Goal: Task Accomplishment & Management: Manage account settings

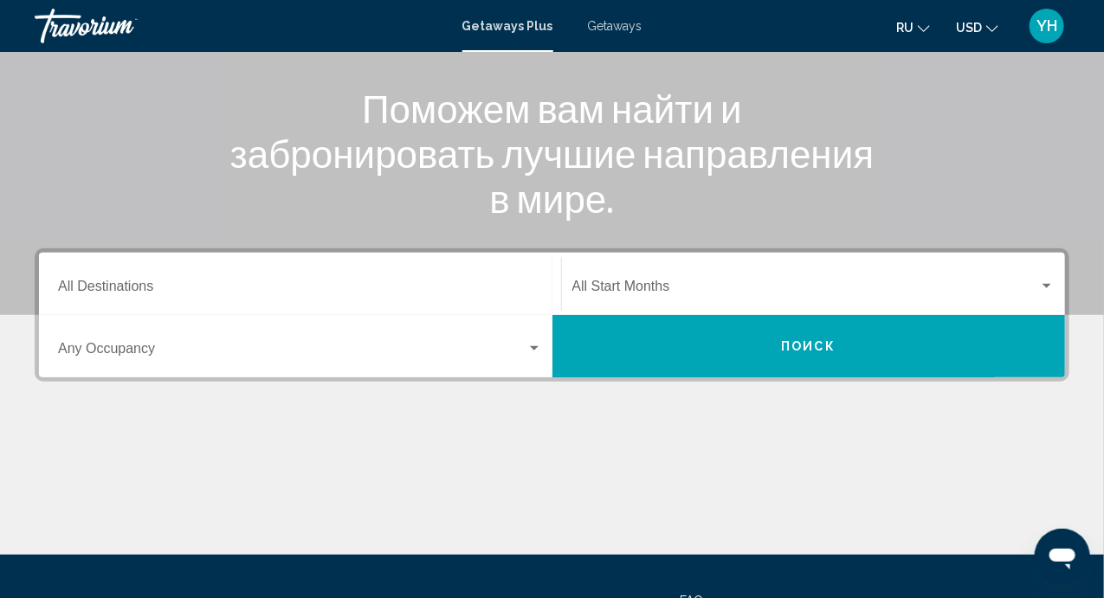
scroll to position [254, 0]
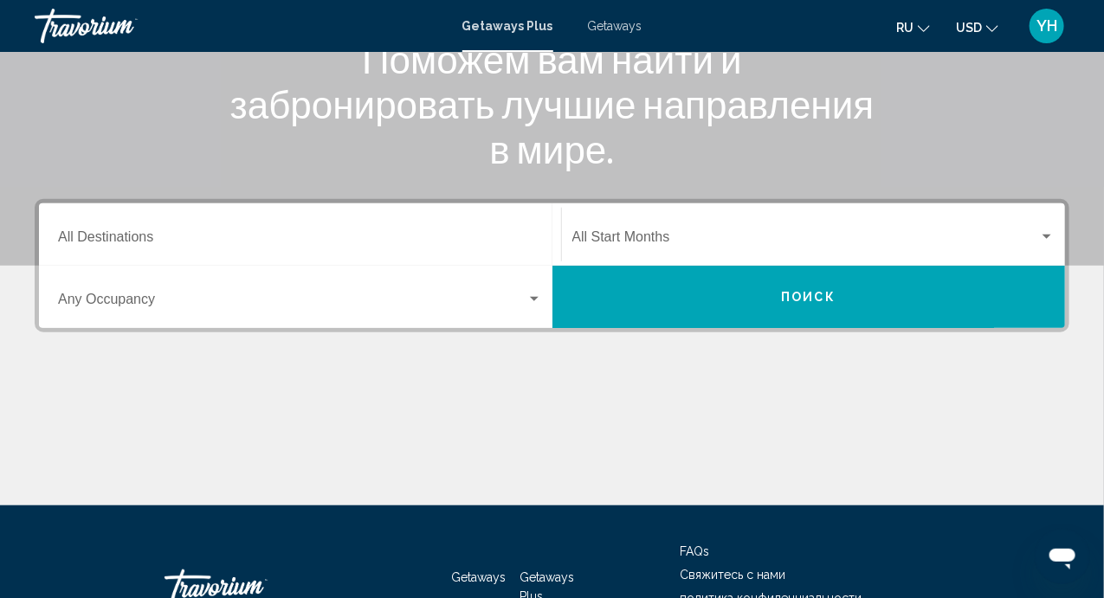
click at [183, 235] on input "Destination All Destinations" at bounding box center [300, 241] width 484 height 16
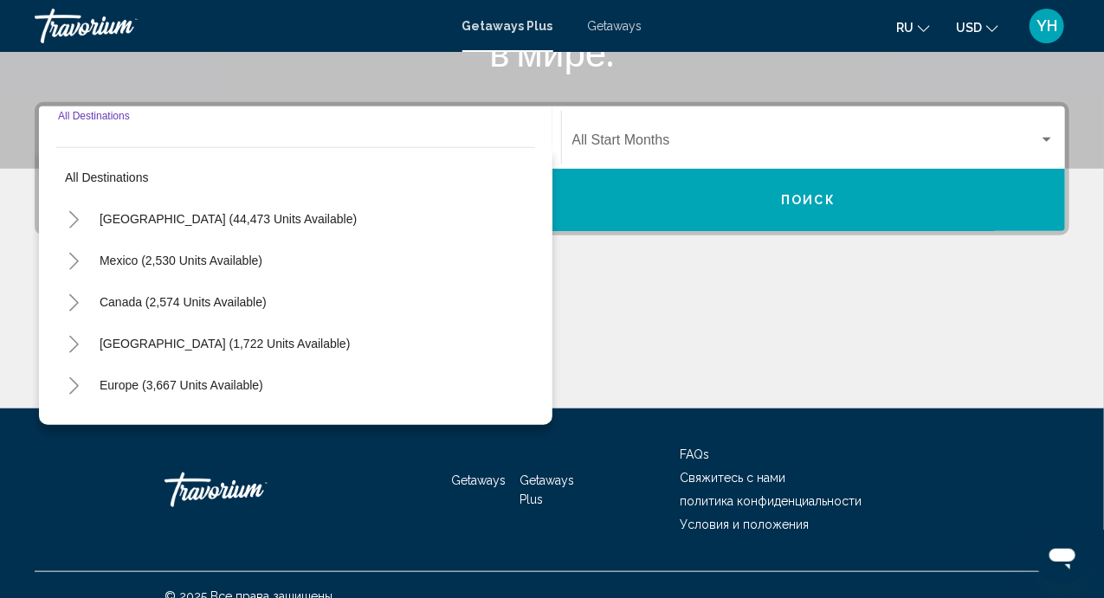
scroll to position [371, 0]
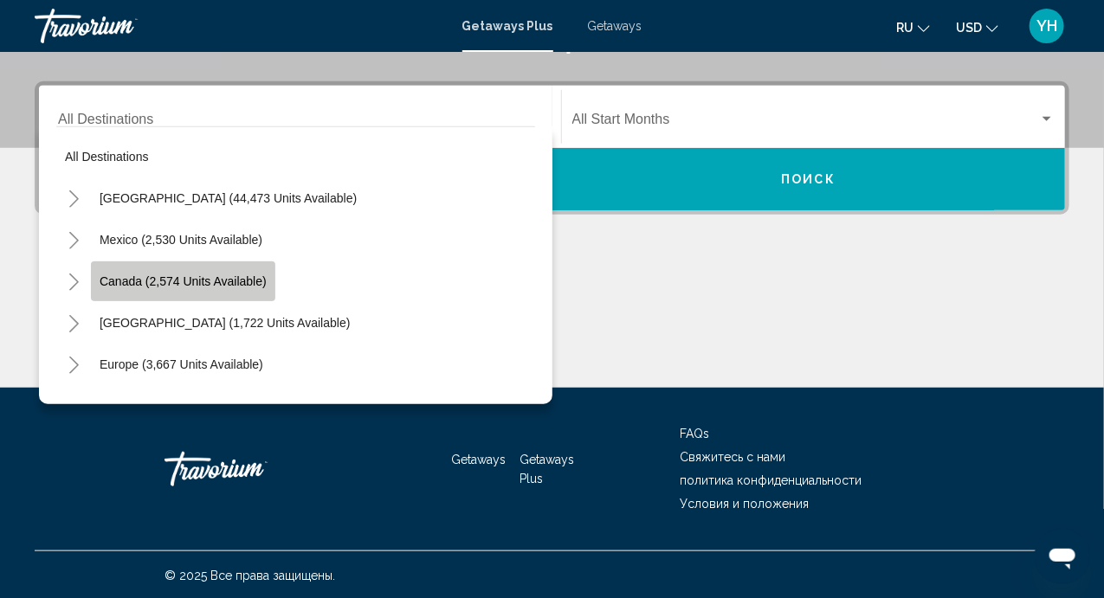
click at [132, 283] on span "Canada (2,574 units available)" at bounding box center [183, 281] width 167 height 14
type input "**********"
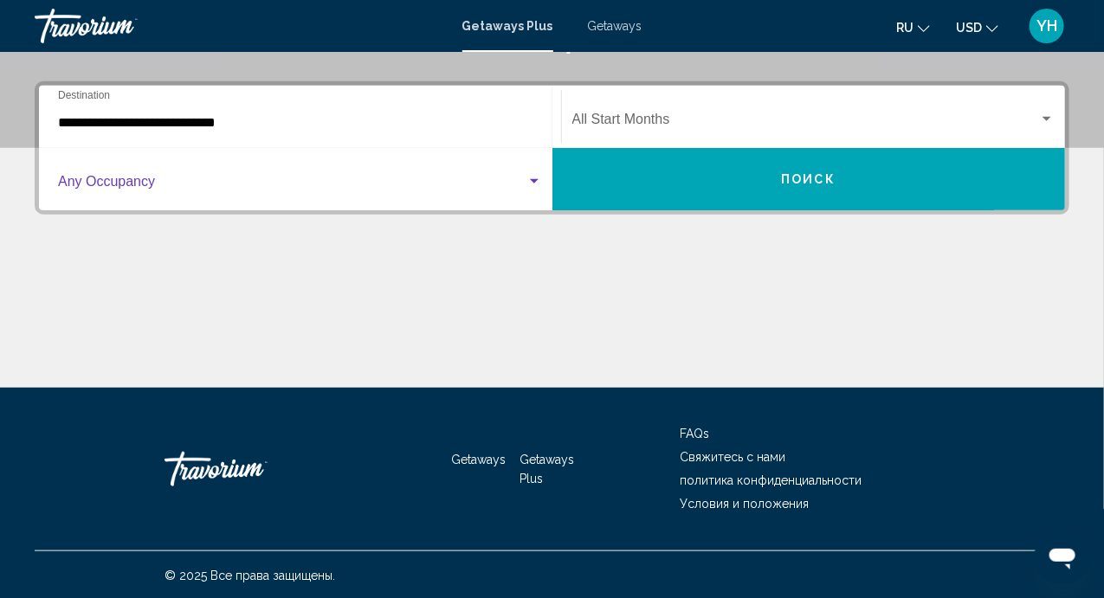
click at [175, 183] on span "Search widget" at bounding box center [292, 185] width 468 height 16
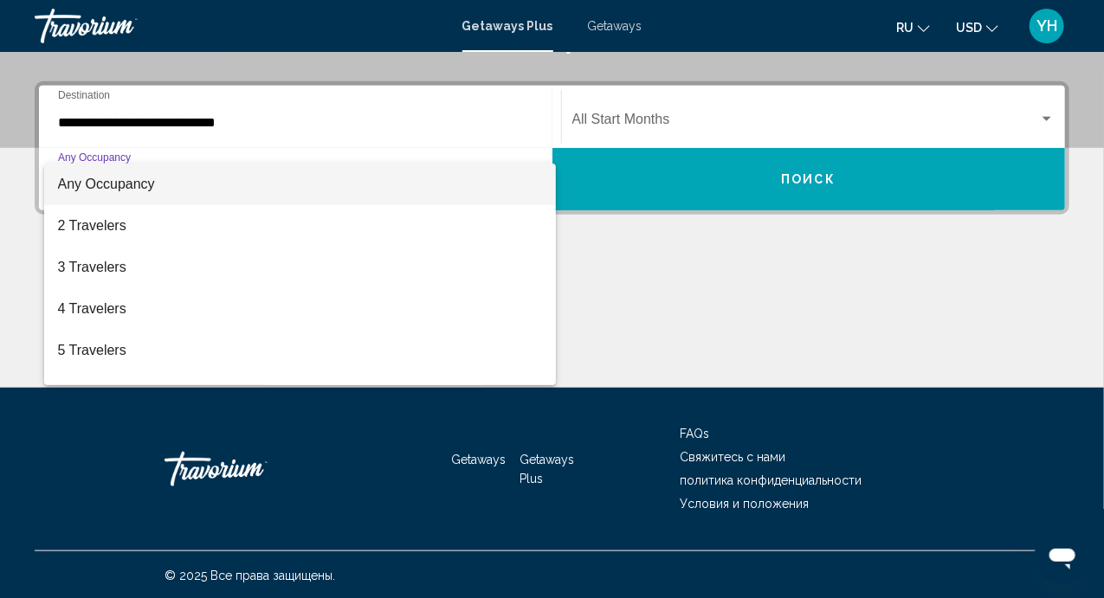
scroll to position [194, 0]
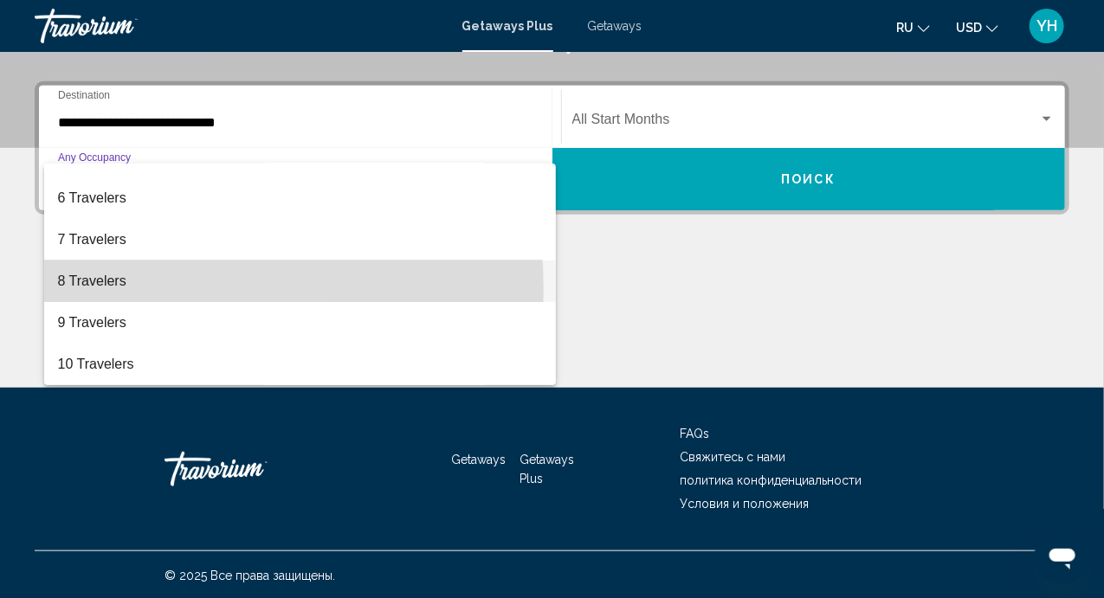
click at [107, 289] on span "8 Travelers" at bounding box center [300, 282] width 484 height 42
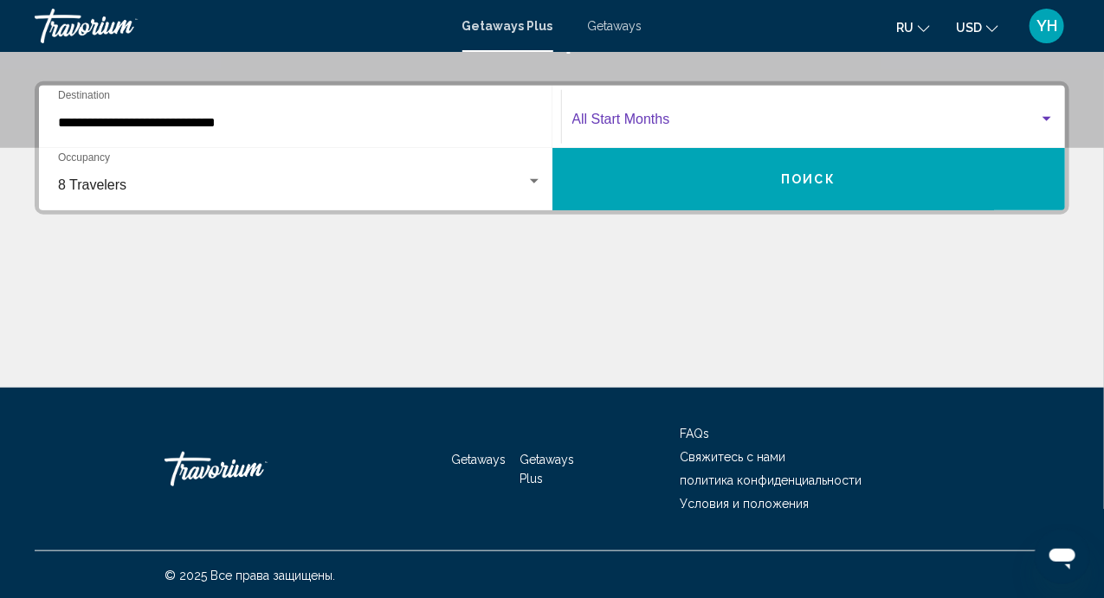
click at [1046, 117] on div "Search widget" at bounding box center [1046, 119] width 9 height 4
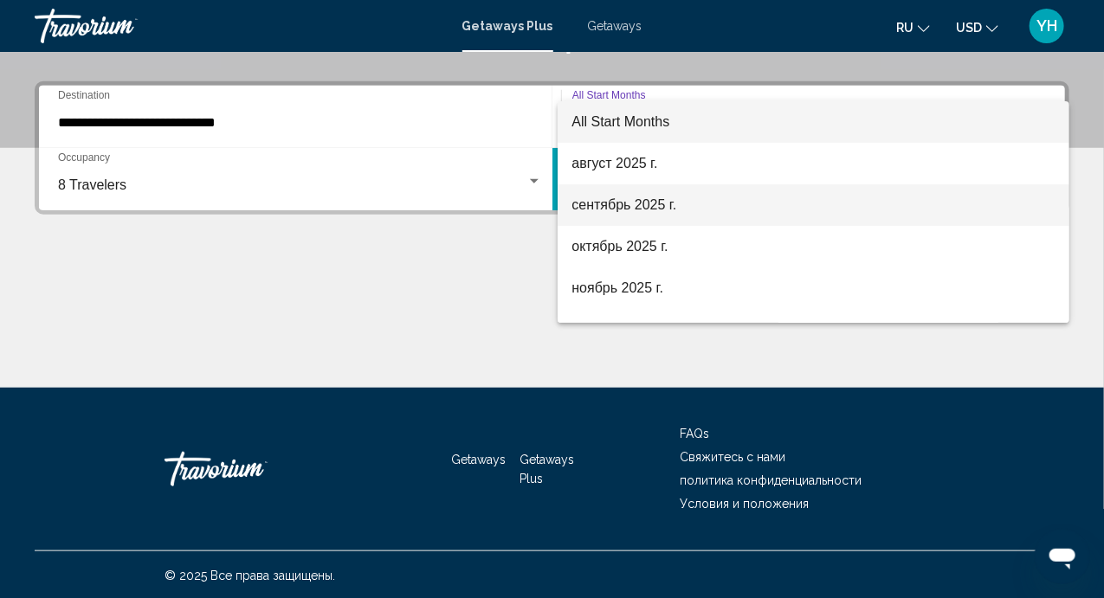
click at [799, 208] on span "сентябрь 2025 г." at bounding box center [813, 205] width 484 height 42
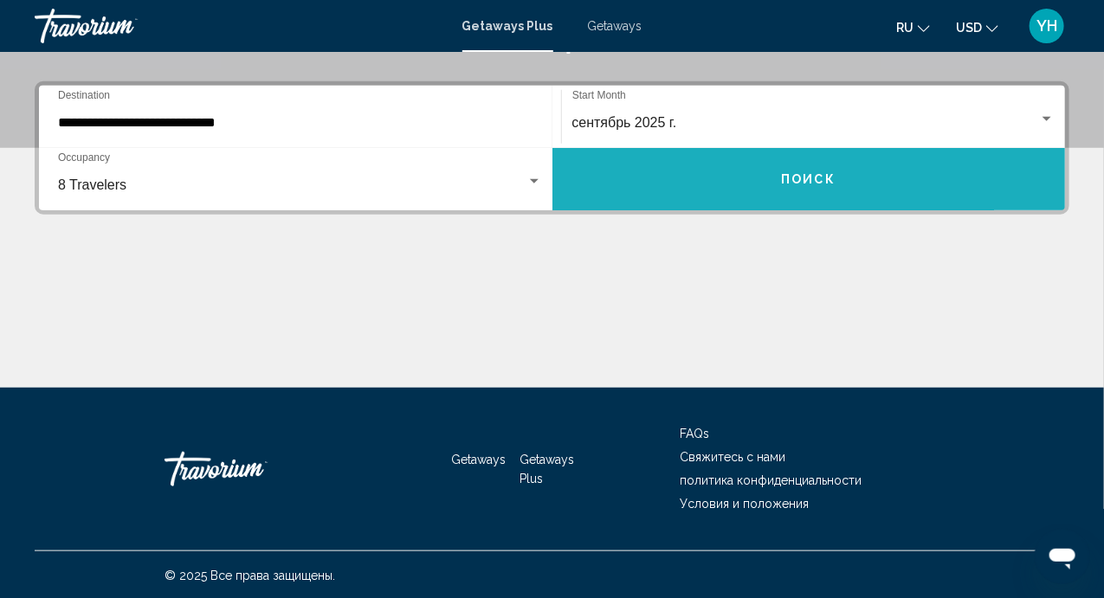
click at [831, 190] on button "Поиск" at bounding box center [808, 179] width 513 height 62
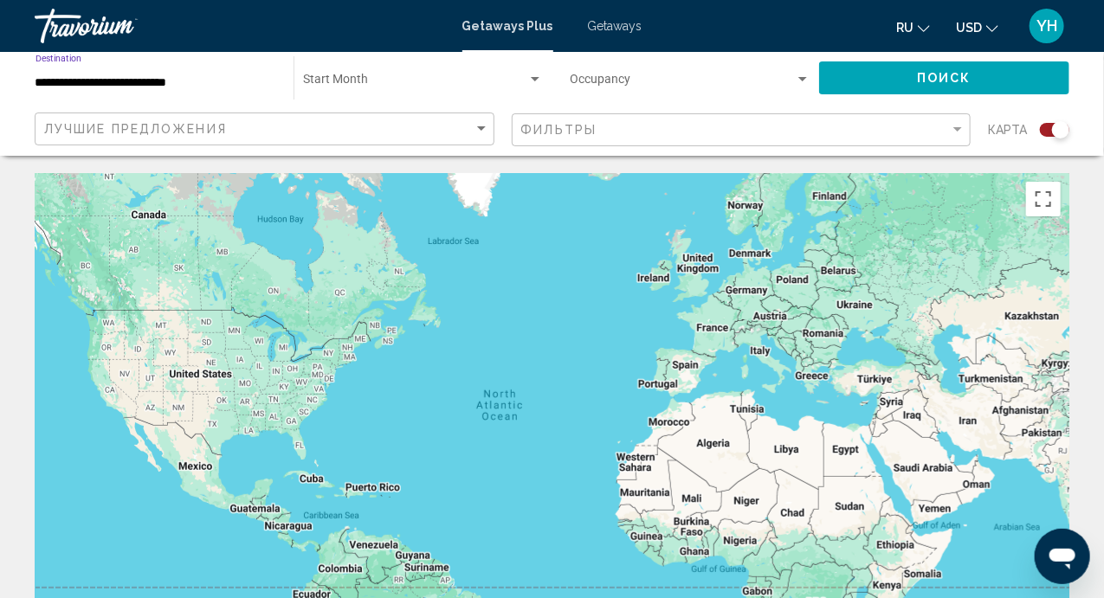
click at [195, 87] on input "**********" at bounding box center [155, 83] width 241 height 14
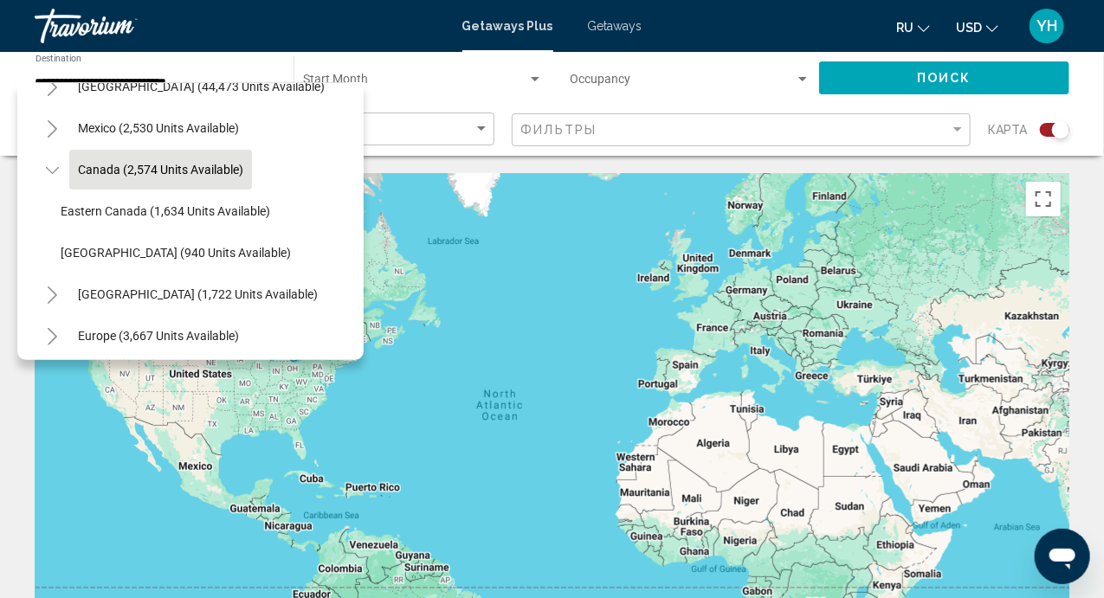
scroll to position [13, 0]
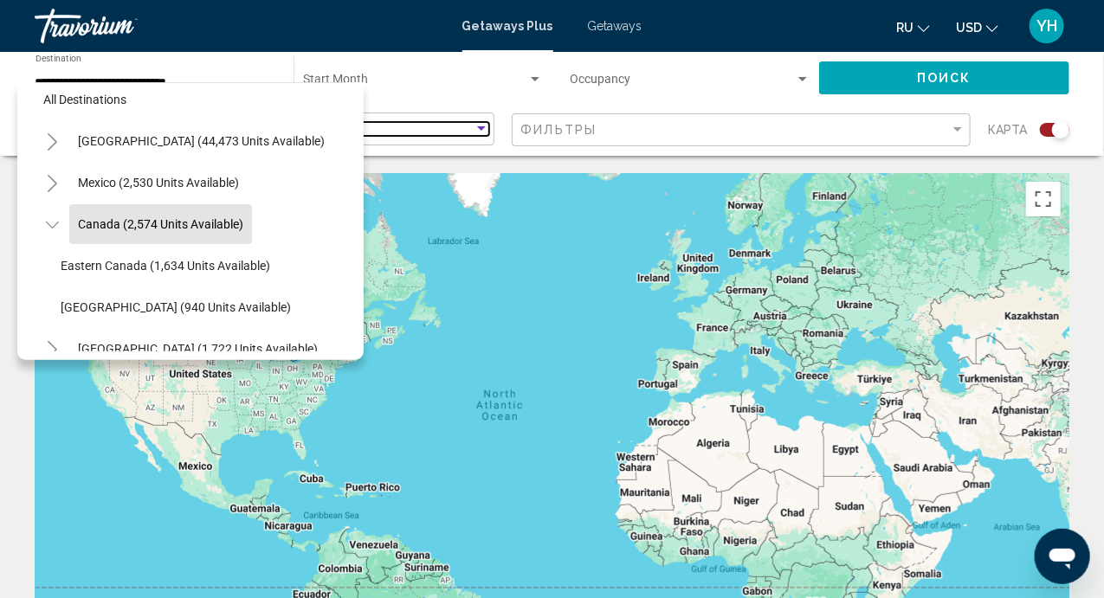
click at [475, 124] on div "Sort by" at bounding box center [482, 129] width 16 height 14
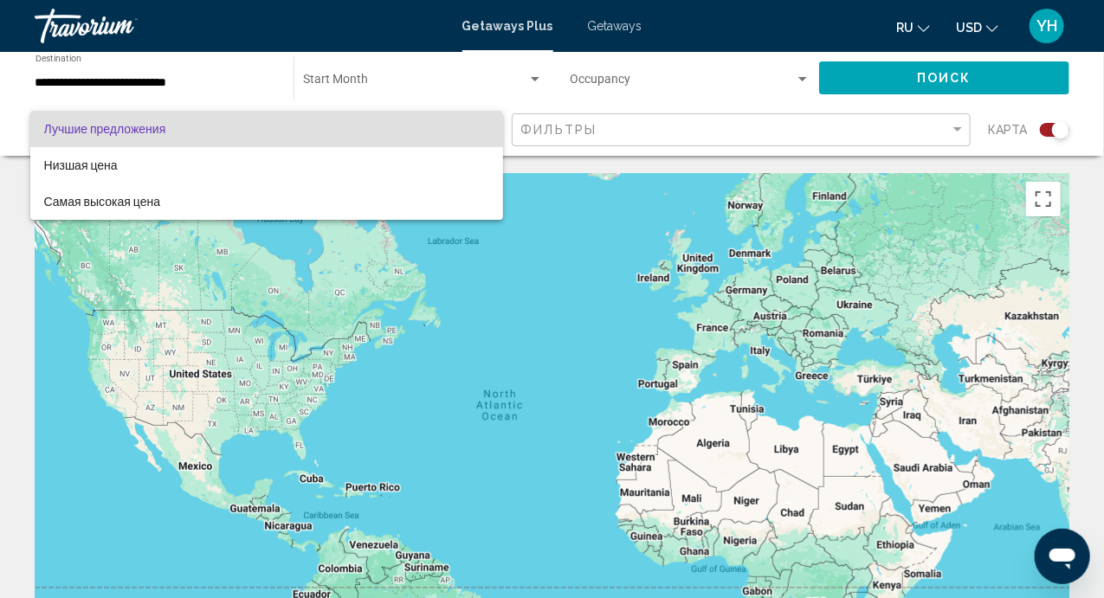
click at [457, 77] on div at bounding box center [552, 299] width 1104 height 598
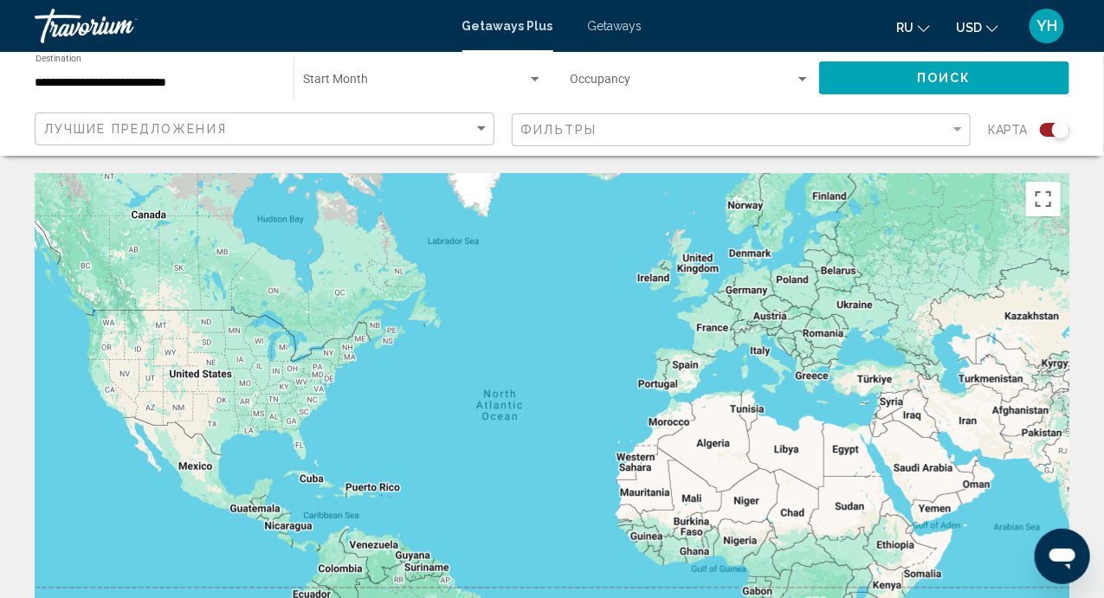
click at [802, 79] on div "Search widget" at bounding box center [802, 79] width 9 height 4
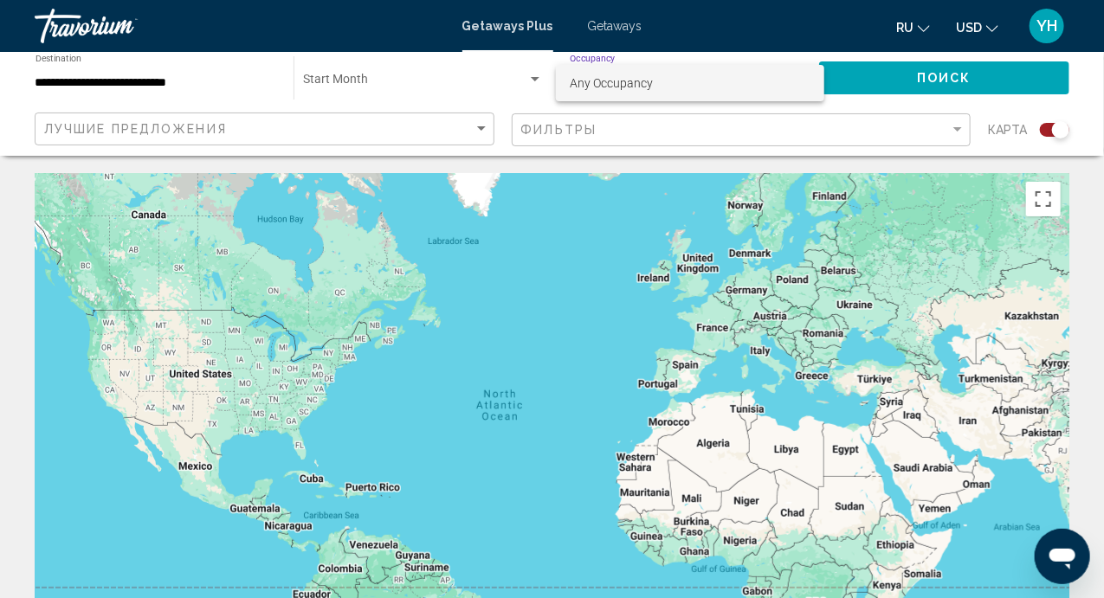
click at [536, 77] on div at bounding box center [552, 299] width 1104 height 598
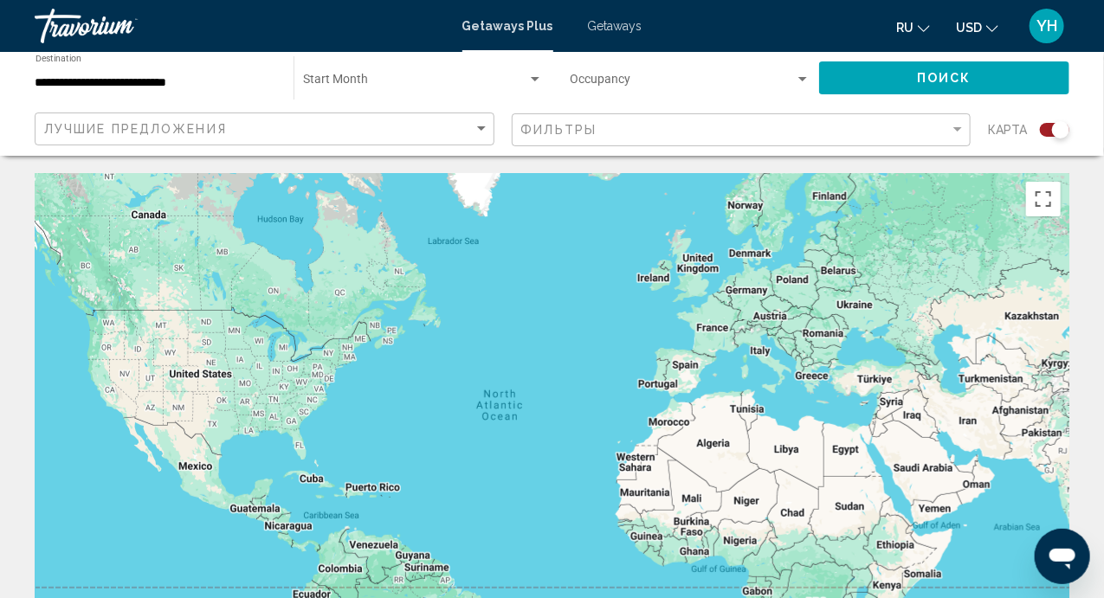
click at [536, 83] on div "Search widget" at bounding box center [535, 80] width 16 height 14
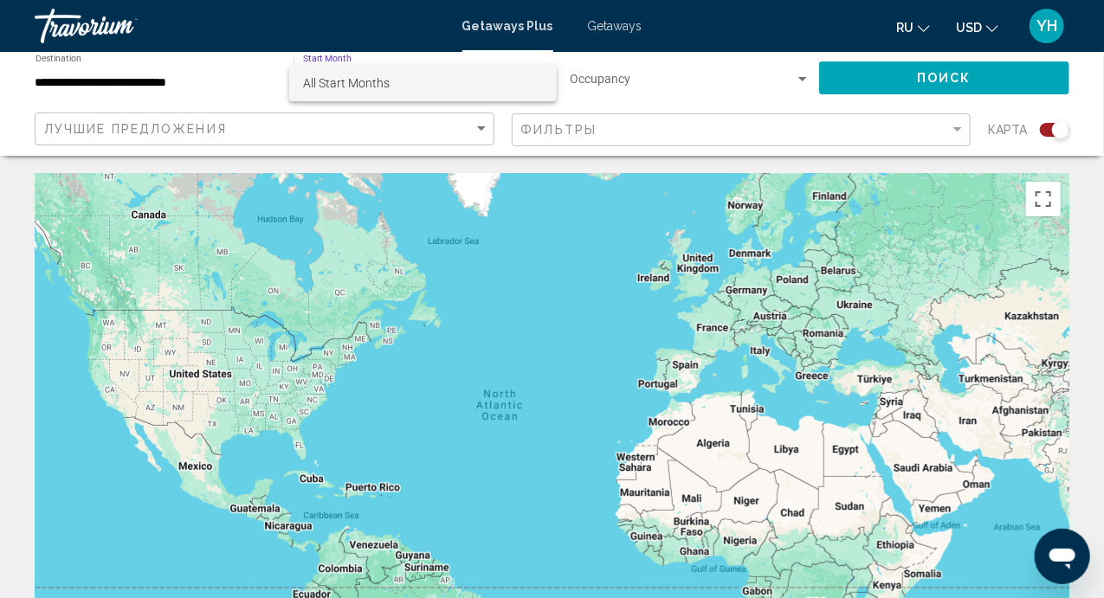
click at [963, 127] on div at bounding box center [552, 299] width 1104 height 598
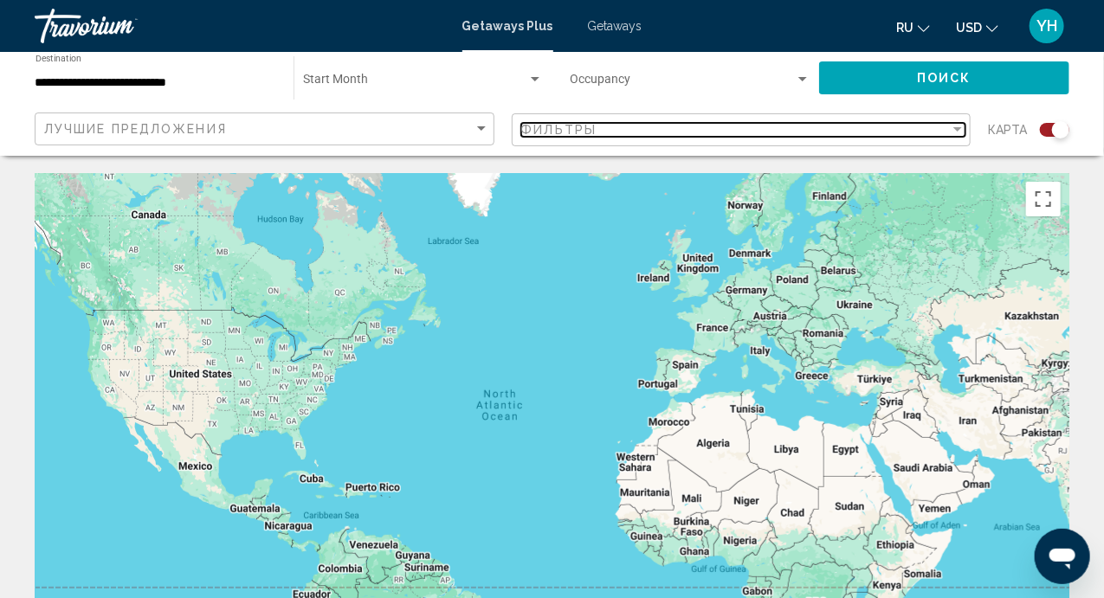
click at [962, 127] on div "Filter" at bounding box center [957, 129] width 9 height 4
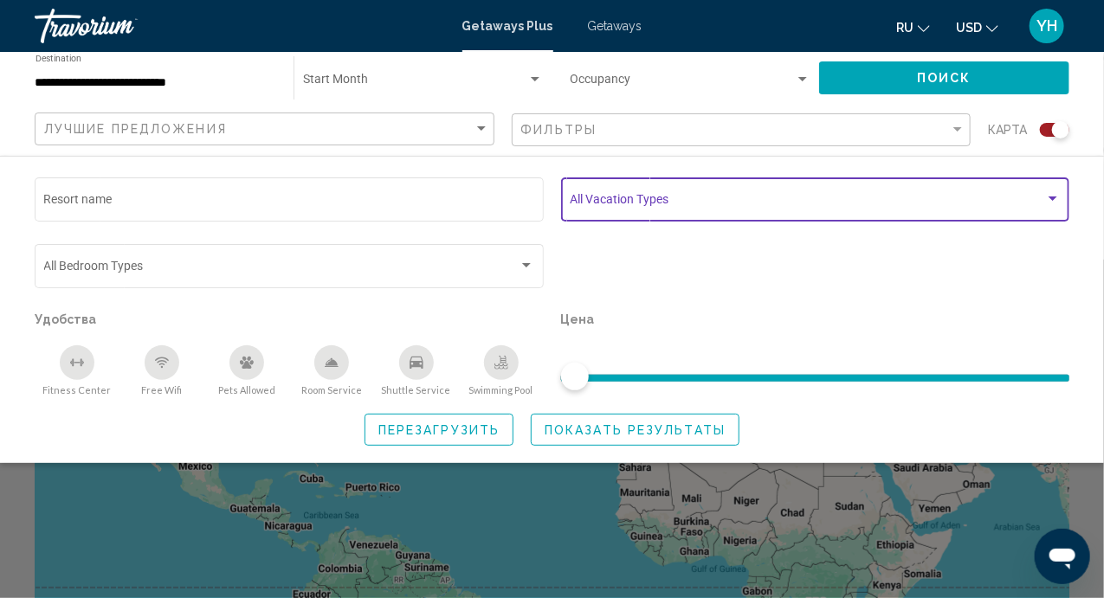
click at [1057, 208] on div "Search widget" at bounding box center [815, 203] width 491 height 14
click at [1055, 196] on div "Search widget" at bounding box center [1053, 199] width 16 height 14
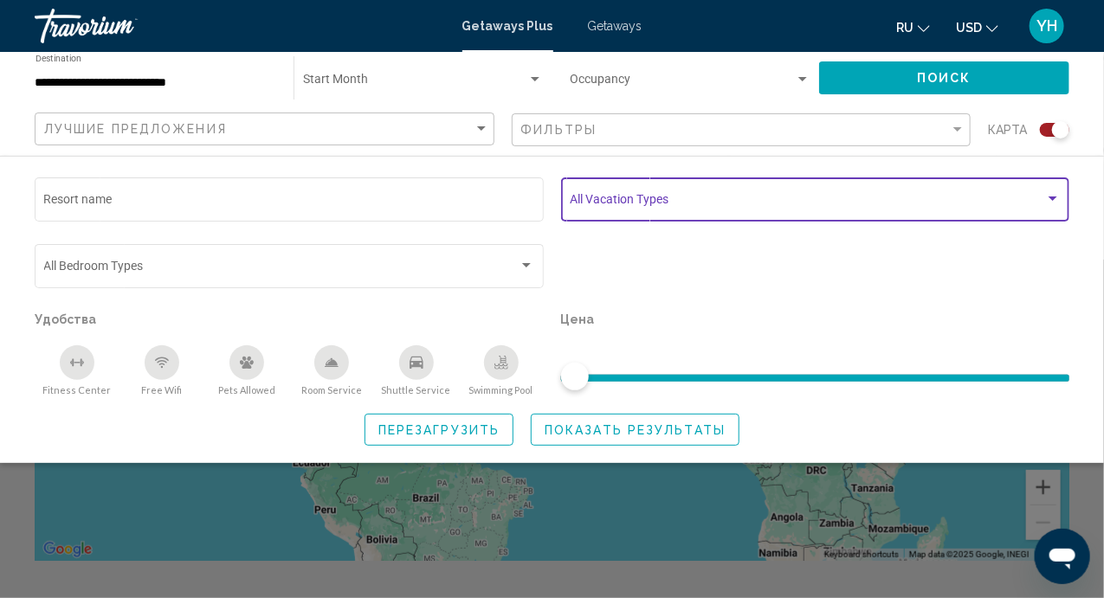
scroll to position [147, 0]
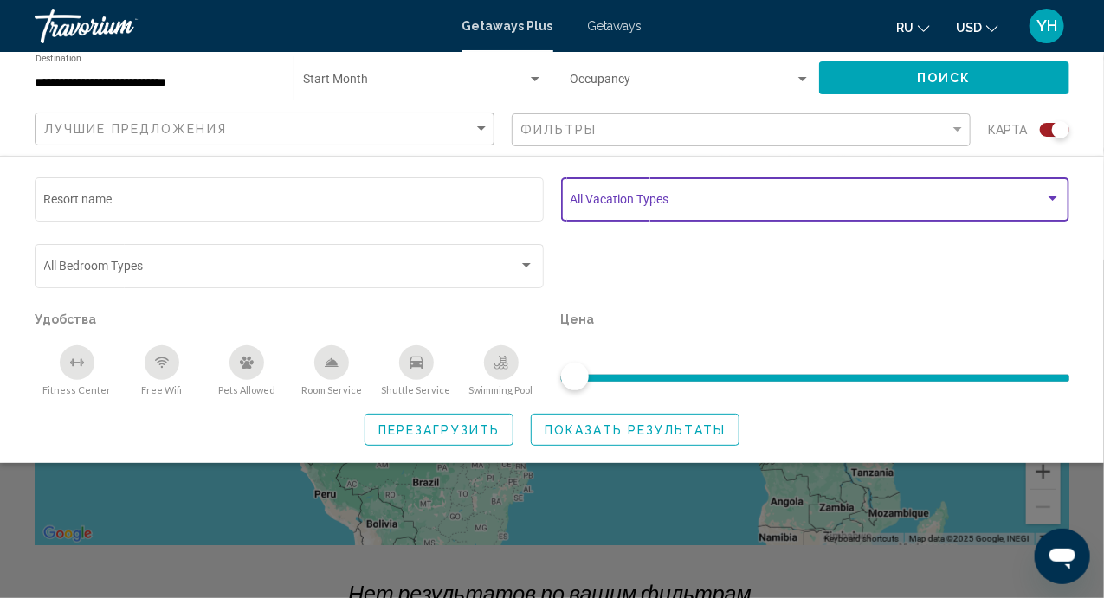
click at [666, 434] on span "Показать результаты" at bounding box center [635, 430] width 181 height 14
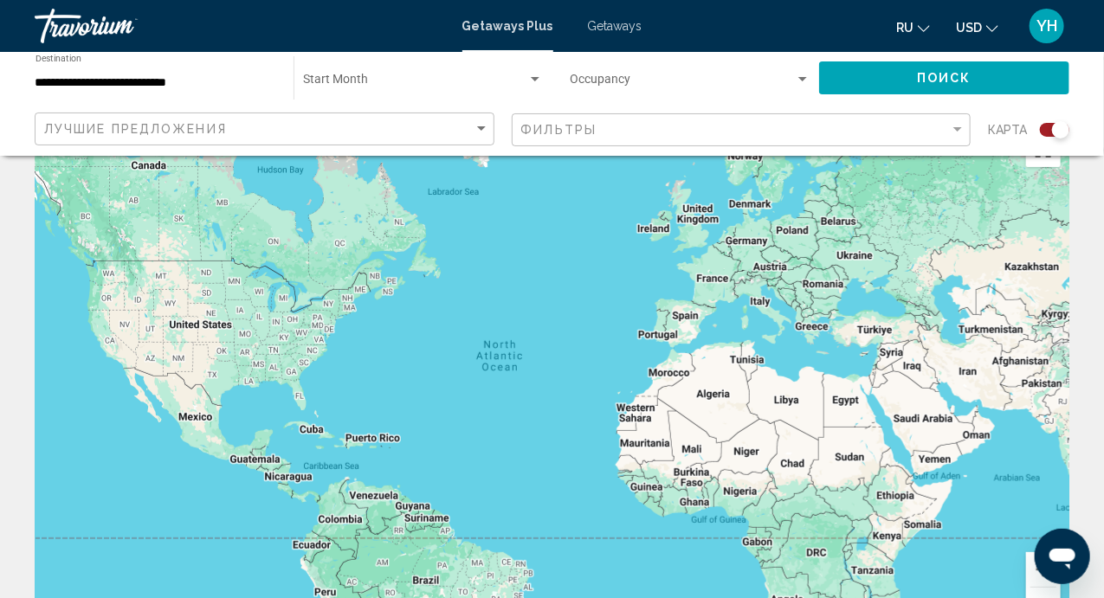
scroll to position [38, 0]
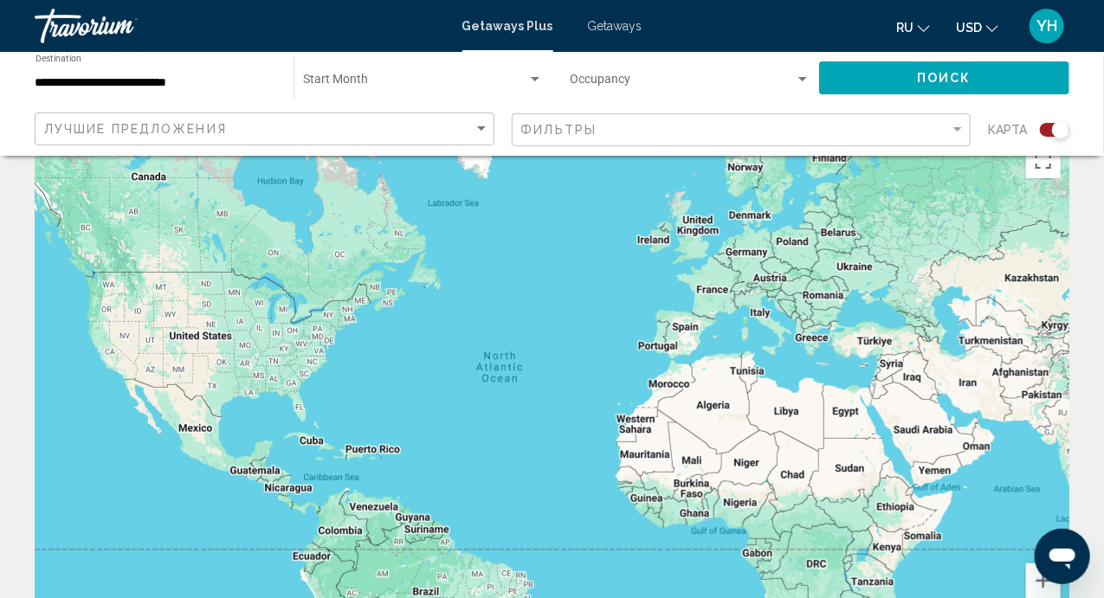
click at [69, 34] on div "Travorium" at bounding box center [121, 26] width 173 height 35
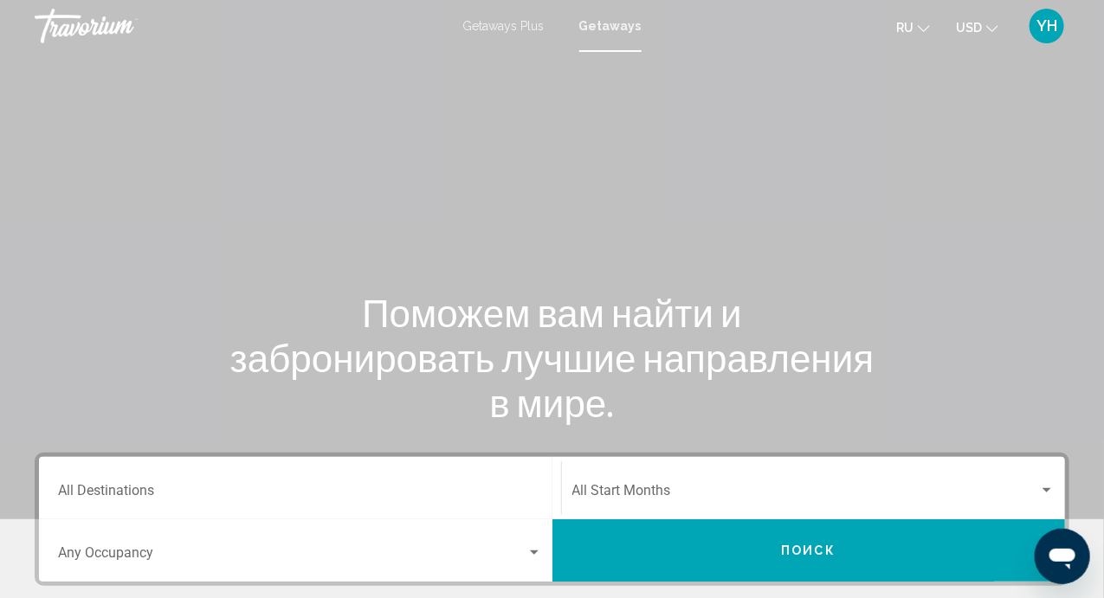
click at [100, 26] on div "Travorium" at bounding box center [121, 26] width 173 height 35
click at [1050, 20] on span "YH" at bounding box center [1046, 25] width 21 height 17
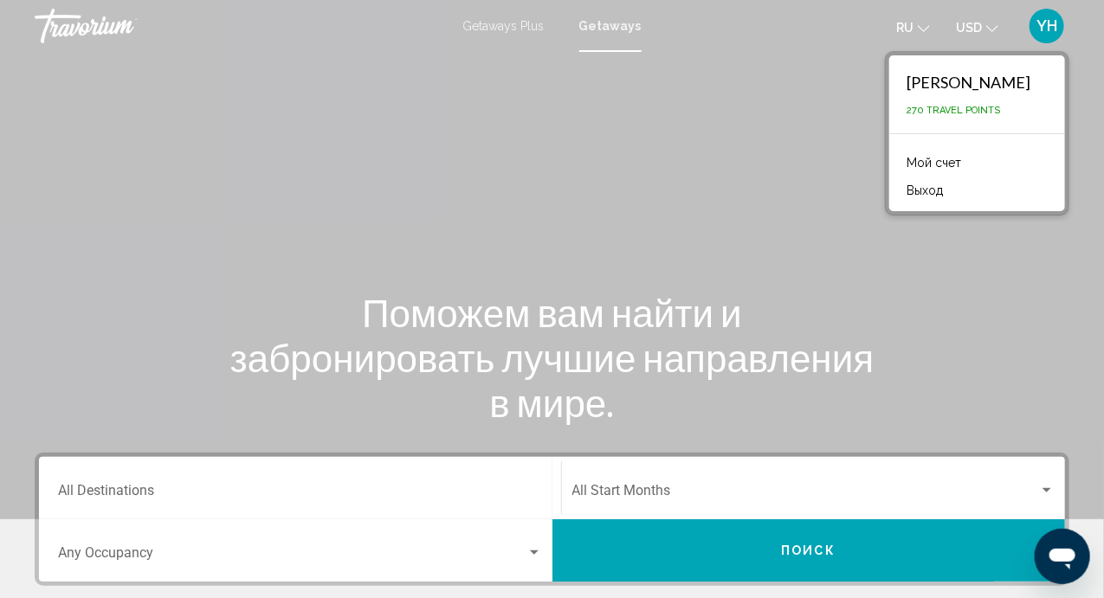
click at [996, 87] on div "[PERSON_NAME]" at bounding box center [968, 82] width 124 height 19
click at [947, 166] on link "Мой счет" at bounding box center [934, 163] width 72 height 23
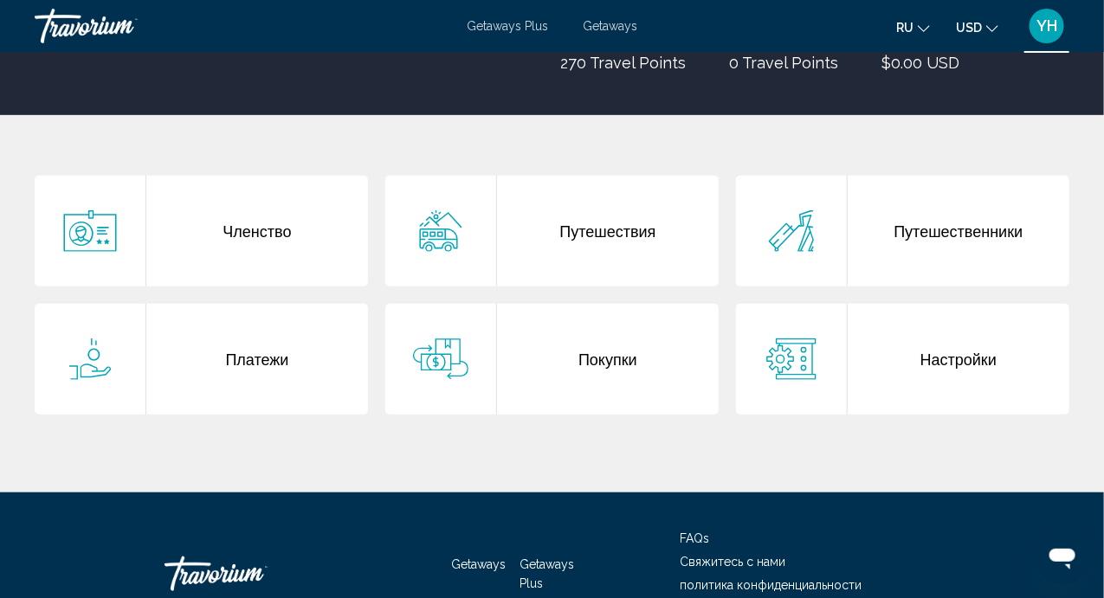
scroll to position [287, 0]
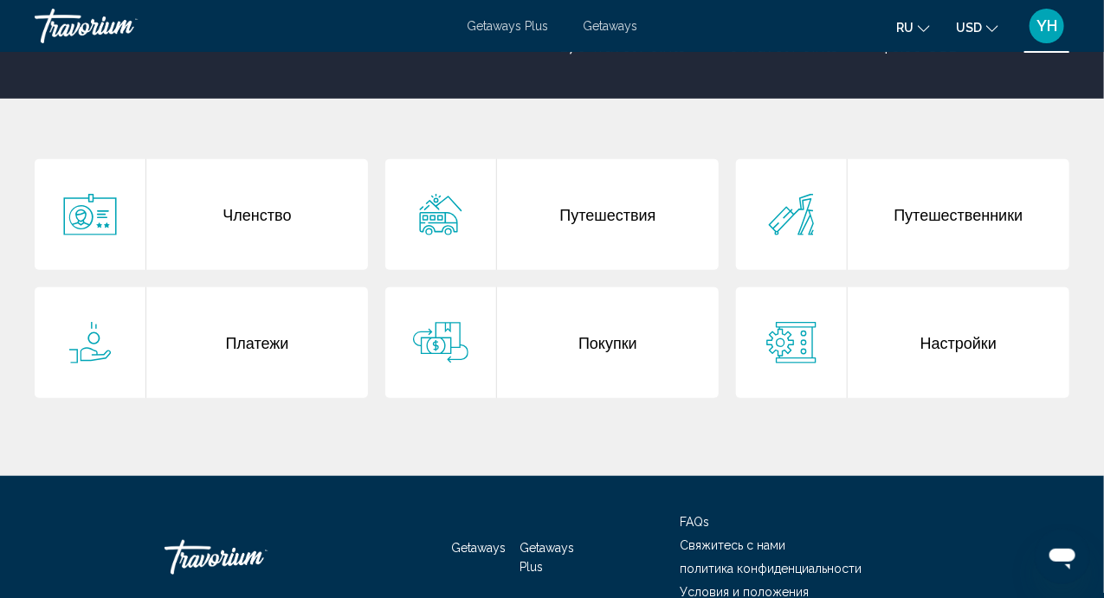
click at [587, 224] on div "Путешествия" at bounding box center [608, 214] width 222 height 111
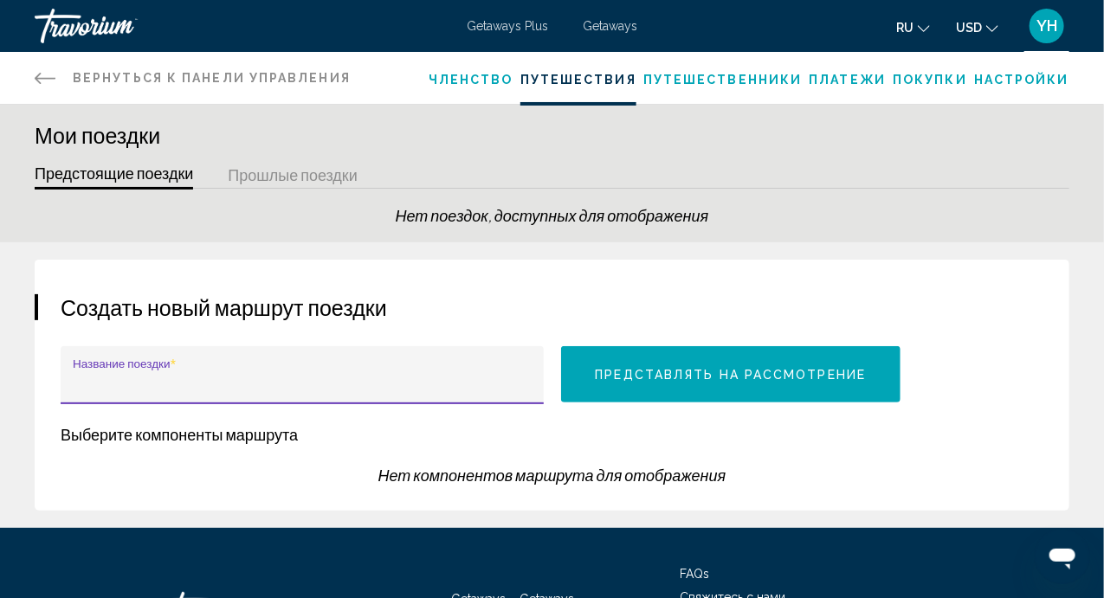
click at [94, 375] on input "Название поездки *" at bounding box center [303, 383] width 460 height 17
type input "*"
click at [100, 381] on input "**********" at bounding box center [303, 383] width 460 height 17
click at [291, 390] on input "**********" at bounding box center [303, 383] width 460 height 17
type input "**********"
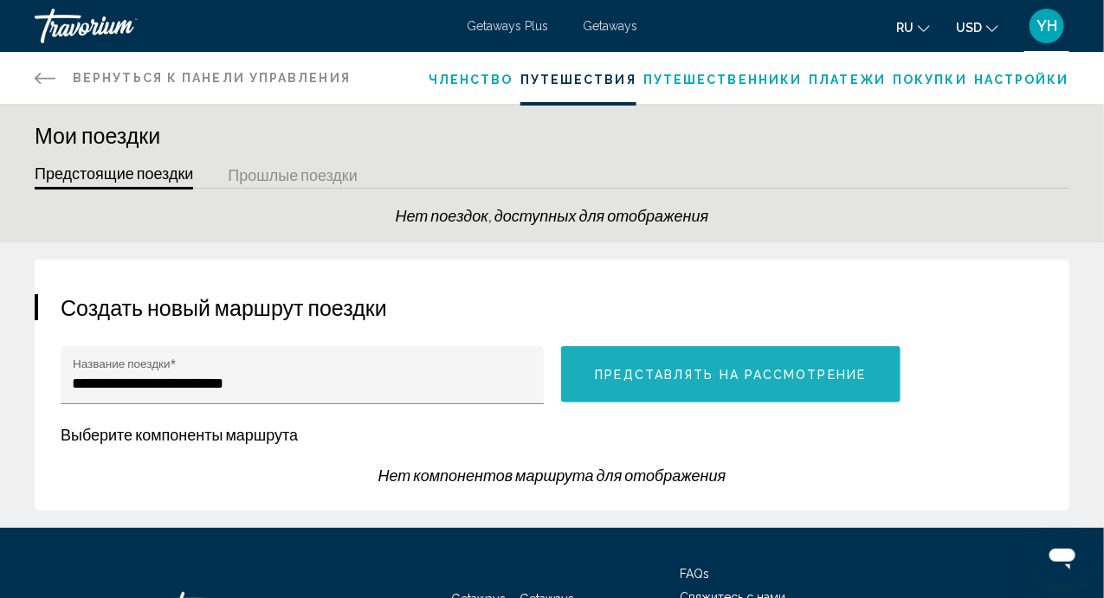
click at [757, 381] on button "Представлять на рассмотрение" at bounding box center [731, 374] width 340 height 56
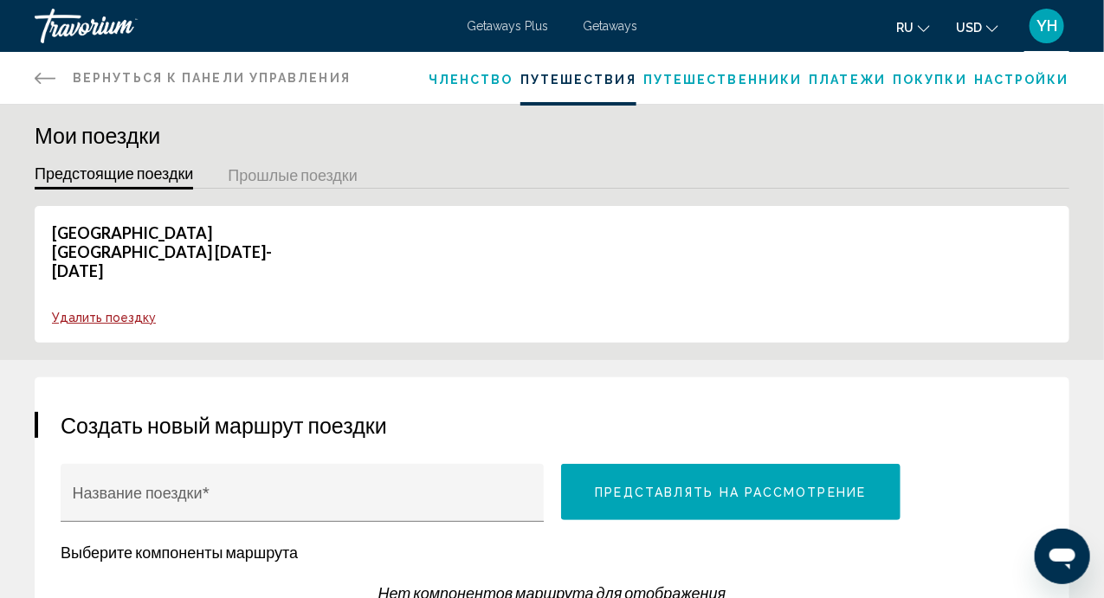
click at [718, 82] on span "Путешественники" at bounding box center [722, 80] width 159 height 14
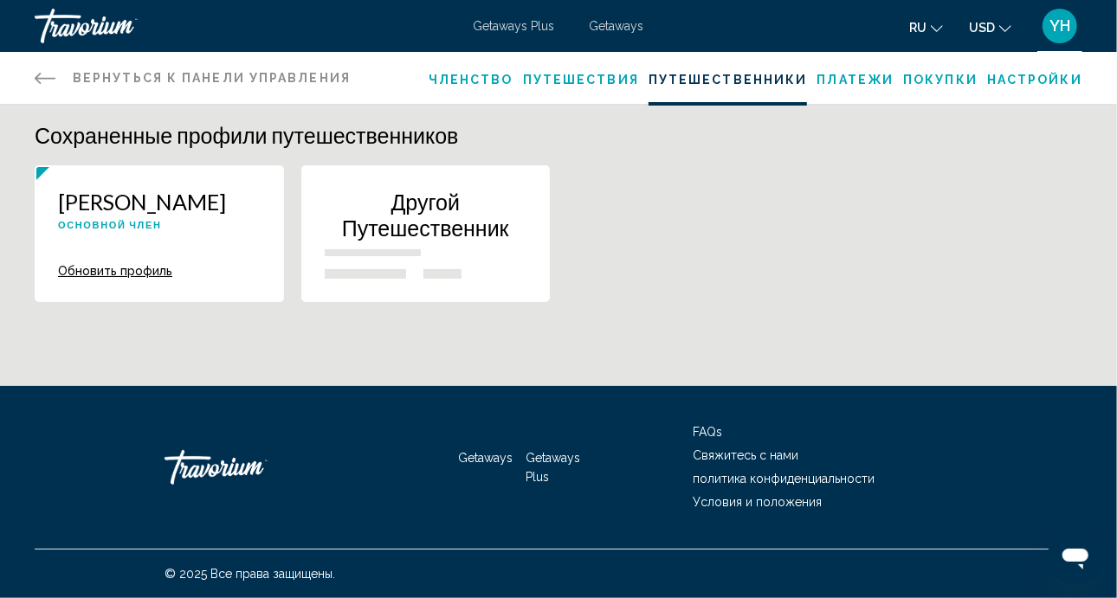
click at [438, 208] on p "Другой Путешественник" at bounding box center [426, 215] width 203 height 52
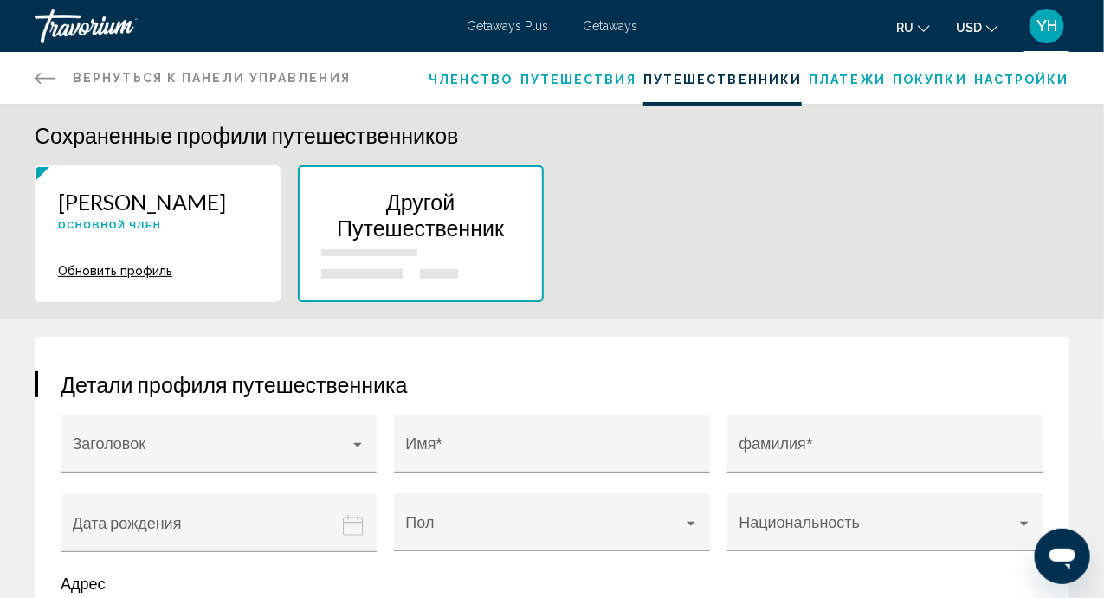
click at [34, 74] on div "Вернуться к панели управления Панель приборов Членство Путешествия Путешественн…" at bounding box center [552, 78] width 1104 height 52
click at [48, 77] on icon "Main content" at bounding box center [45, 78] width 21 height 21
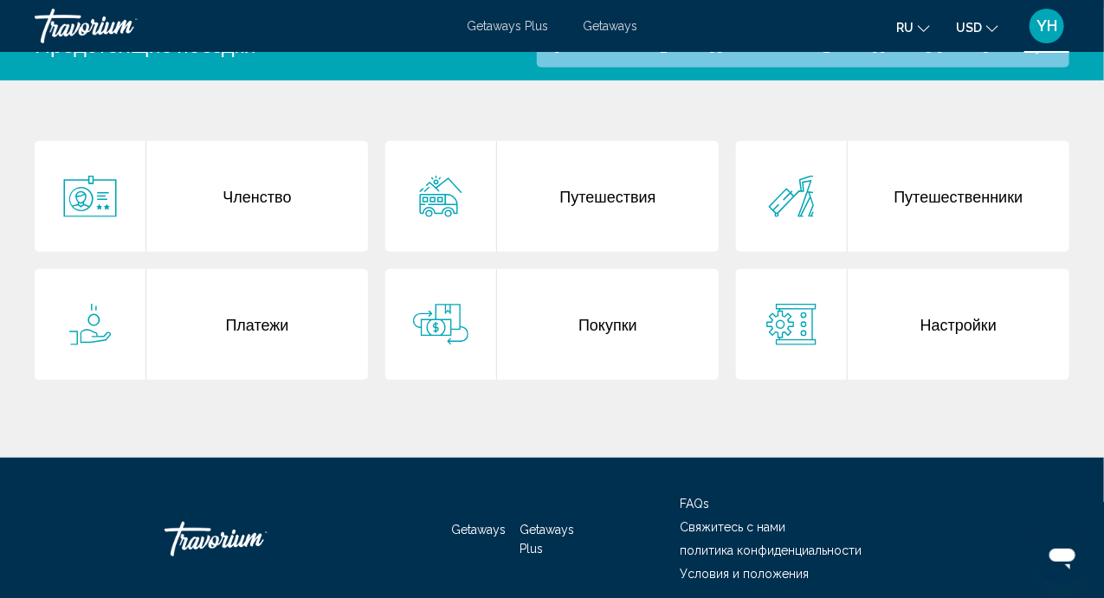
scroll to position [381, 0]
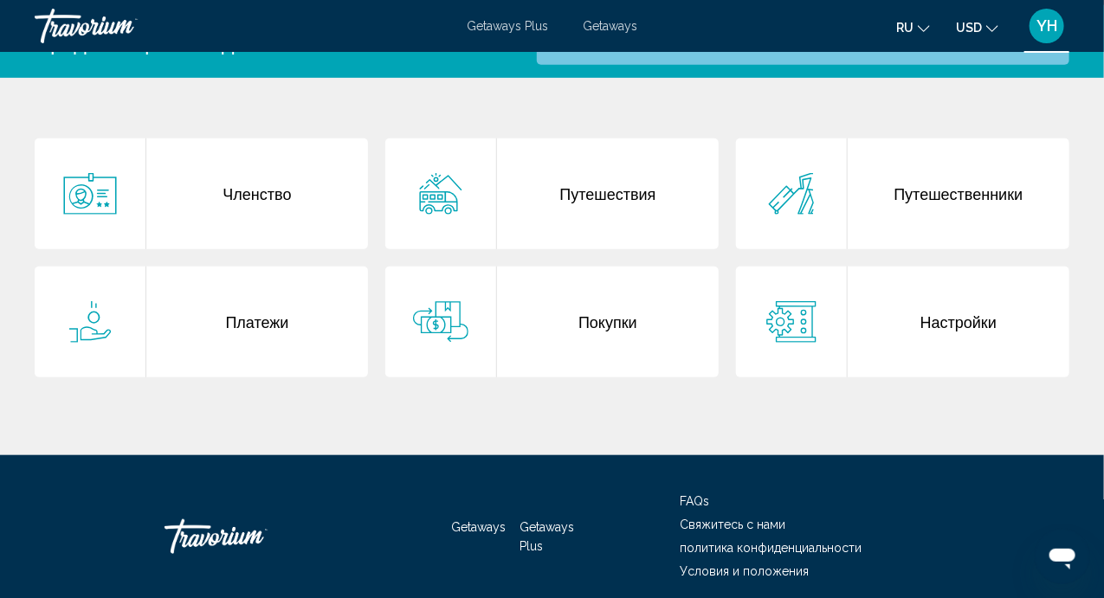
click at [961, 329] on div "Настройки" at bounding box center [959, 322] width 222 height 111
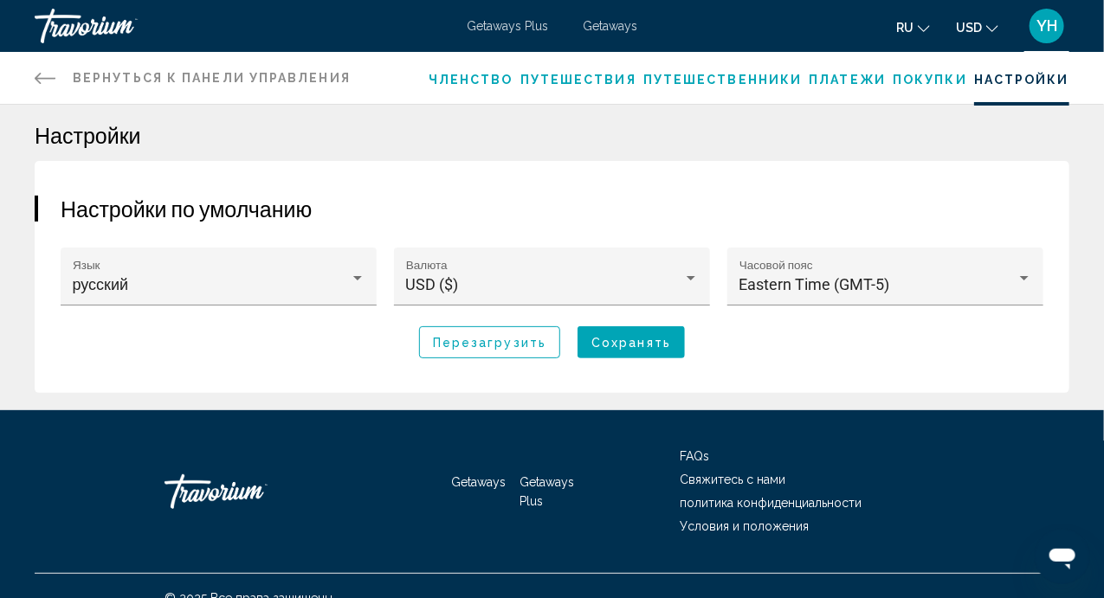
click at [66, 34] on div "Travorium" at bounding box center [121, 26] width 173 height 35
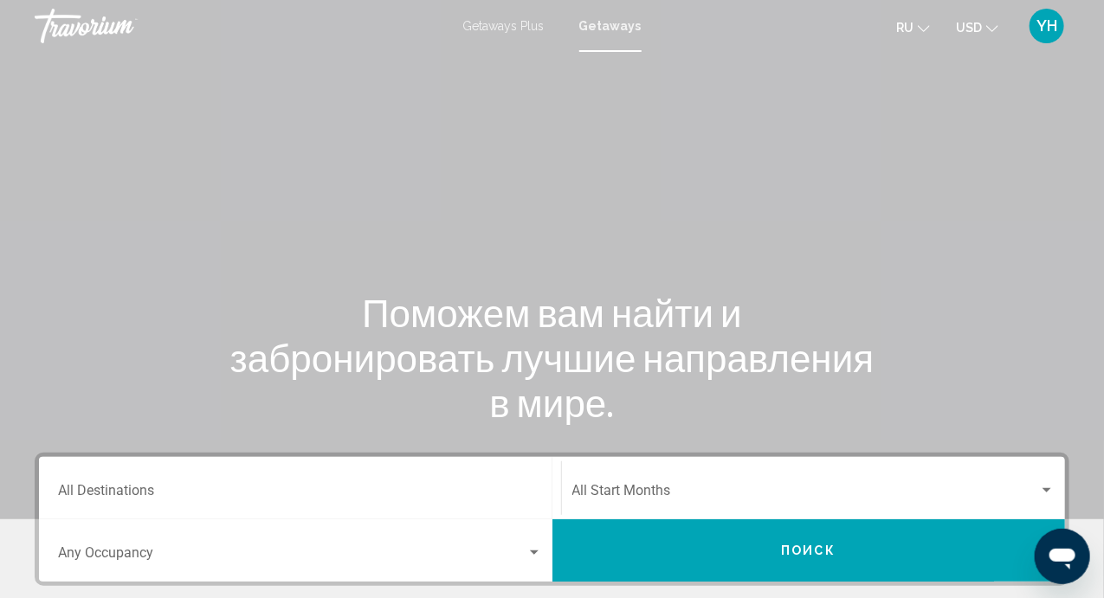
click at [66, 34] on div "Travorium" at bounding box center [121, 26] width 173 height 35
click at [1045, 19] on span "YH" at bounding box center [1046, 25] width 21 height 17
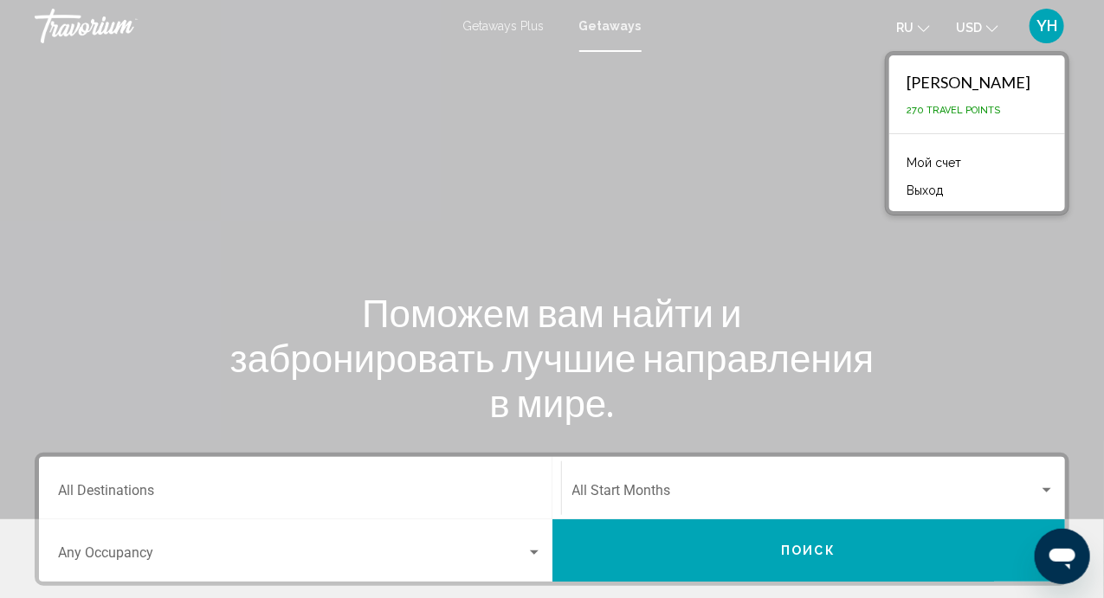
click at [971, 77] on div "[PERSON_NAME]" at bounding box center [968, 82] width 124 height 19
click at [1024, 117] on div "[PERSON_NAME] 270 Travel Points" at bounding box center [977, 94] width 176 height 78
